Goal: Find specific page/section: Find specific page/section

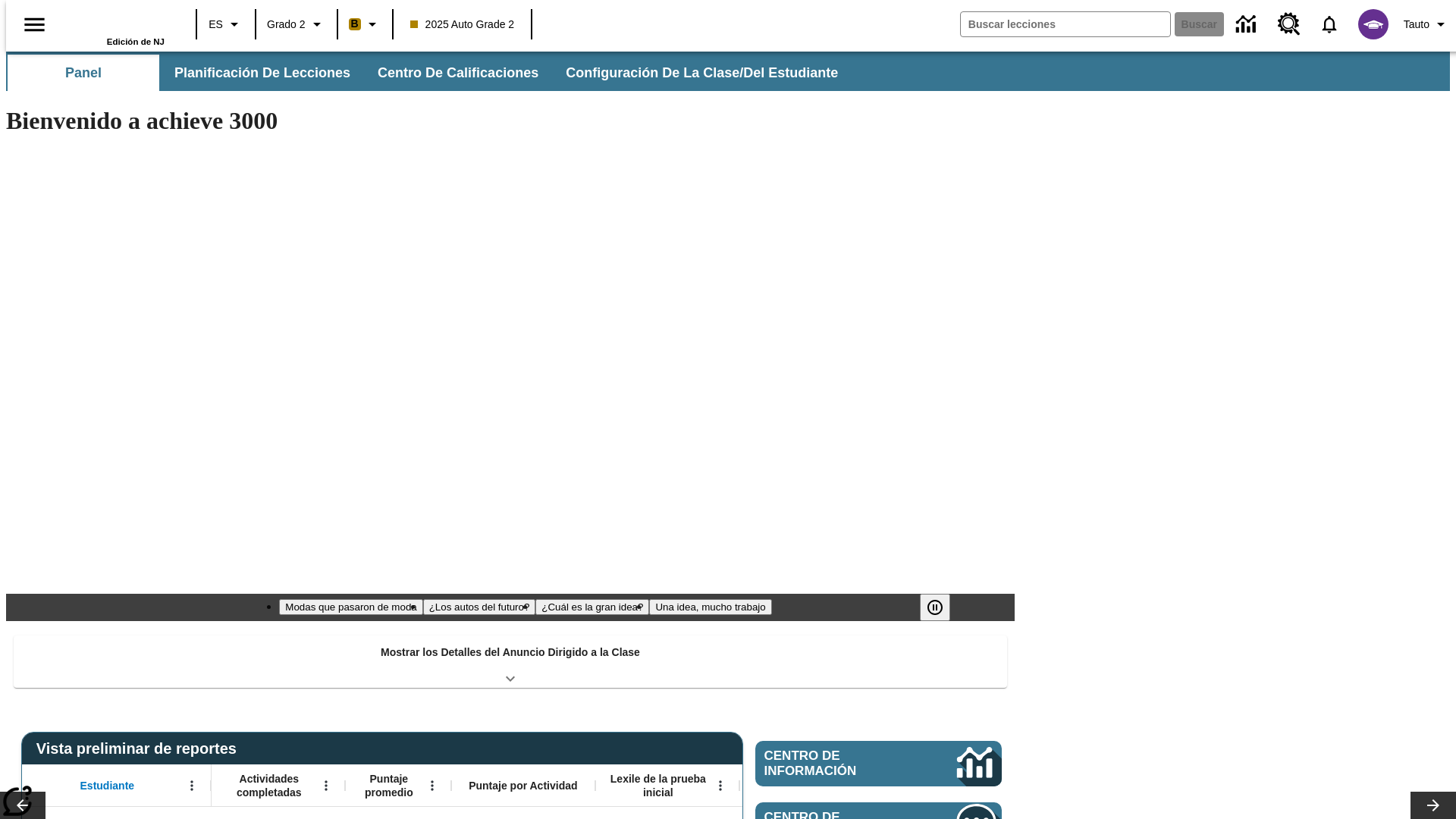
type input "-1"
click at [190, 781] on icon "Abrir menú" at bounding box center [191, 786] width 3 height 10
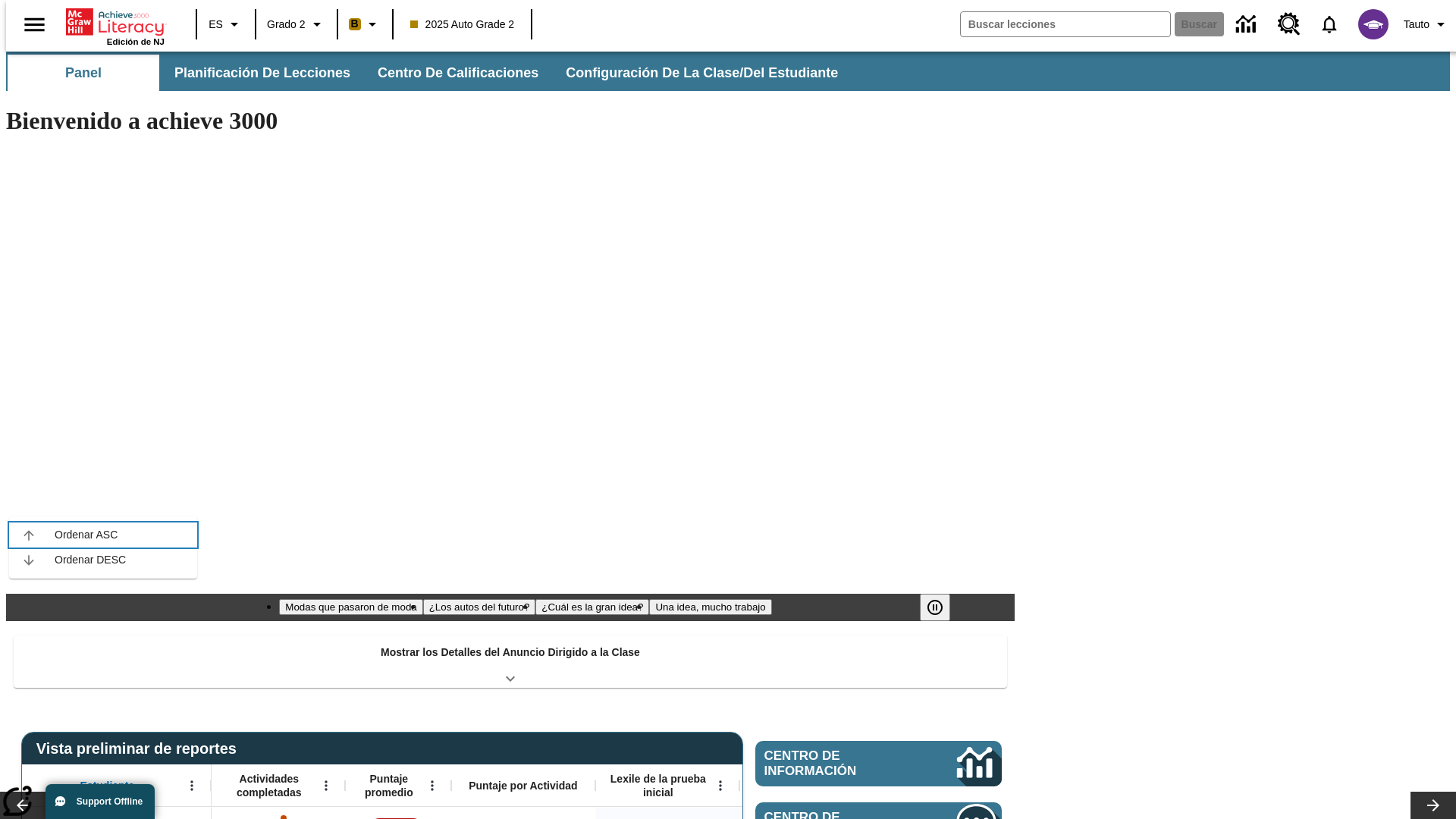
click at [29, 534] on icon at bounding box center [28, 535] width 10 height 10
click at [190, 781] on icon "Estudiante, Abrir menú," at bounding box center [191, 786] width 3 height 10
click at [29, 534] on icon at bounding box center [28, 535] width 10 height 10
click at [325, 781] on icon "Abrir menú" at bounding box center [326, 786] width 3 height 10
click at [163, 534] on icon at bounding box center [163, 535] width 10 height 10
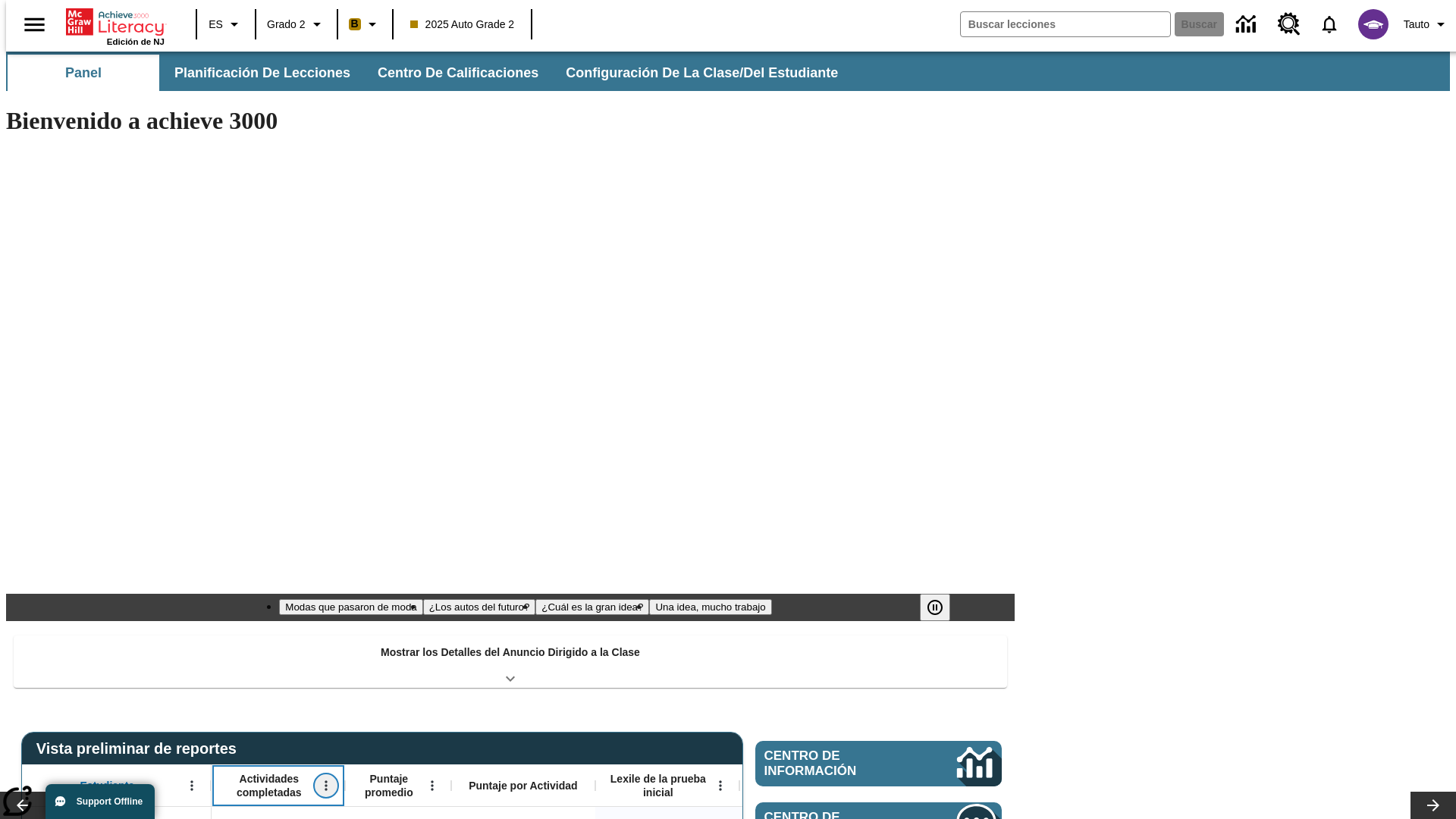
click at [325, 781] on icon "Actividades completadas, Abrir menú," at bounding box center [326, 786] width 3 height 10
click at [163, 534] on icon at bounding box center [163, 535] width 10 height 10
click at [431, 781] on icon "Abrir menú" at bounding box center [432, 786] width 3 height 10
click at [269, 534] on icon at bounding box center [269, 535] width 10 height 10
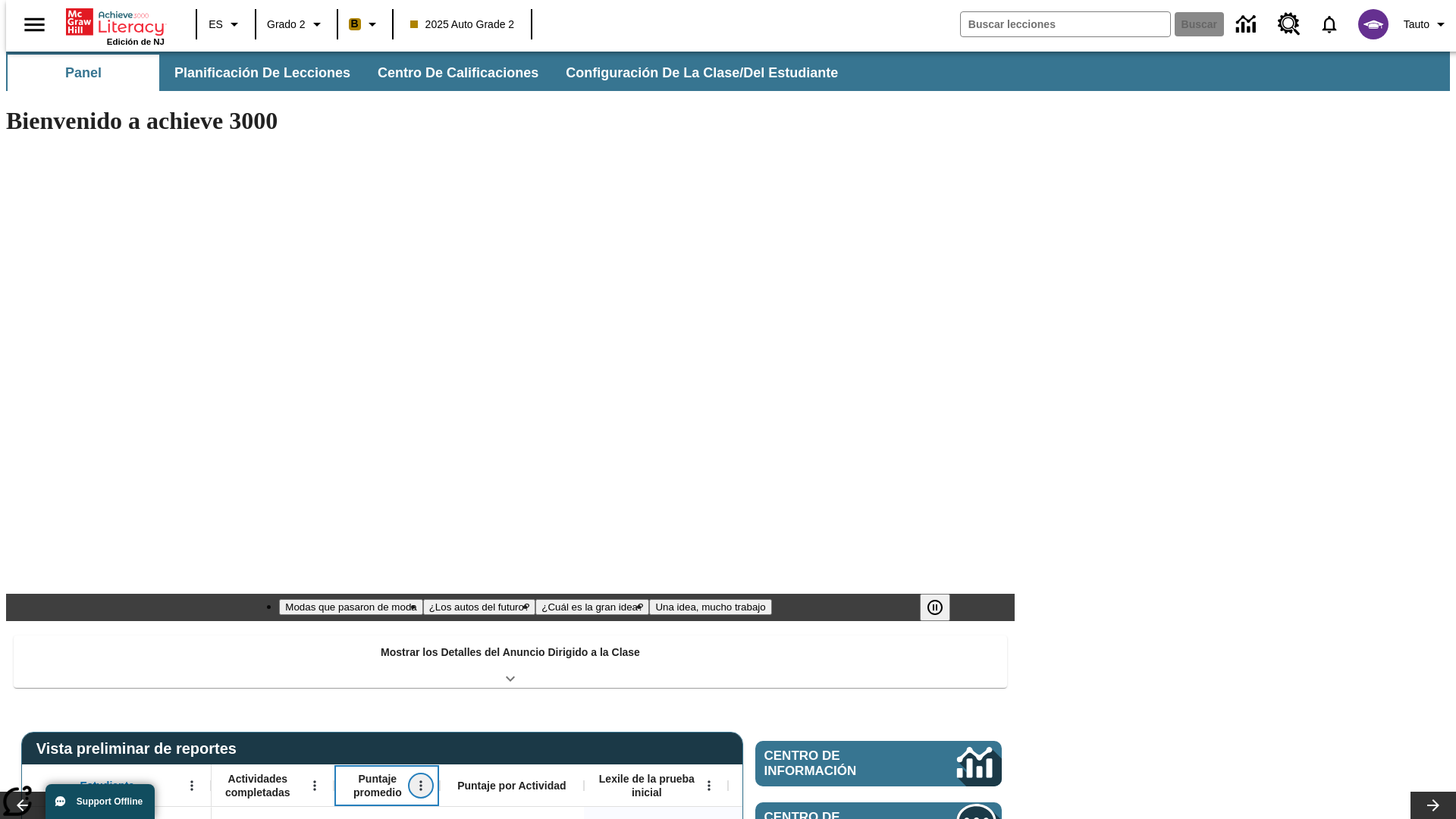
click at [419, 781] on icon "Puntaje promedio, Abrir menú," at bounding box center [420, 786] width 3 height 10
click at [258, 534] on icon at bounding box center [257, 535] width 10 height 10
